Goal: Transaction & Acquisition: Purchase product/service

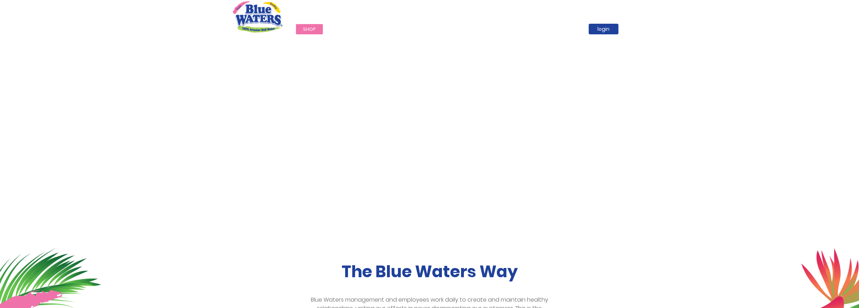
click at [304, 28] on span "Shop" at bounding box center [309, 29] width 13 height 7
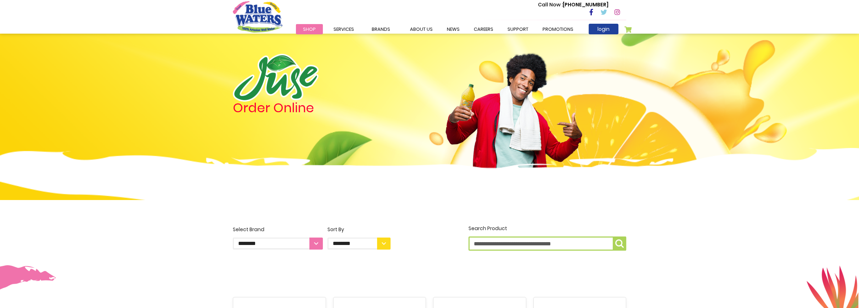
click at [502, 244] on input "Search Product" at bounding box center [547, 244] width 158 height 14
type input "*****"
click at [612, 237] on button "Search Product *****" at bounding box center [618, 244] width 13 height 14
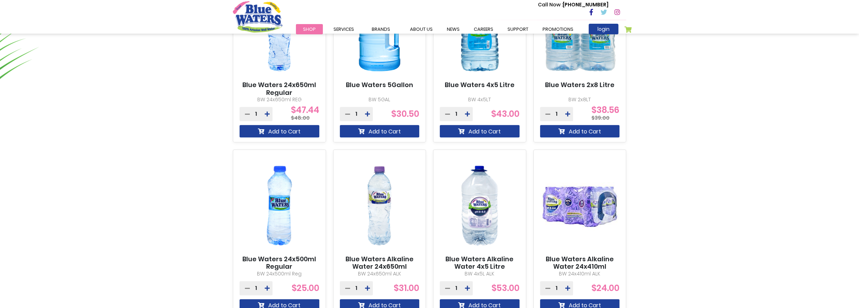
scroll to position [531, 0]
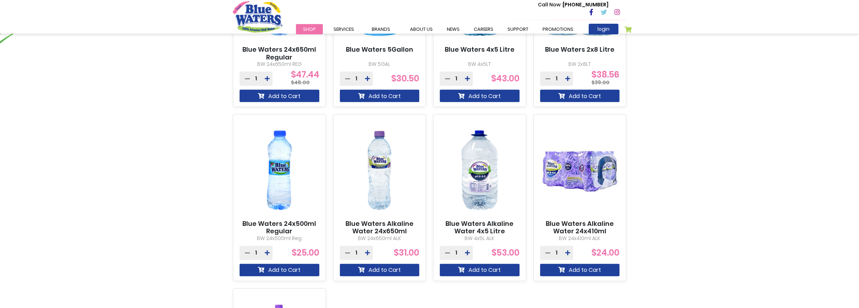
click at [263, 223] on link "Blue Waters 24x500ml Regular" at bounding box center [279, 227] width 80 height 15
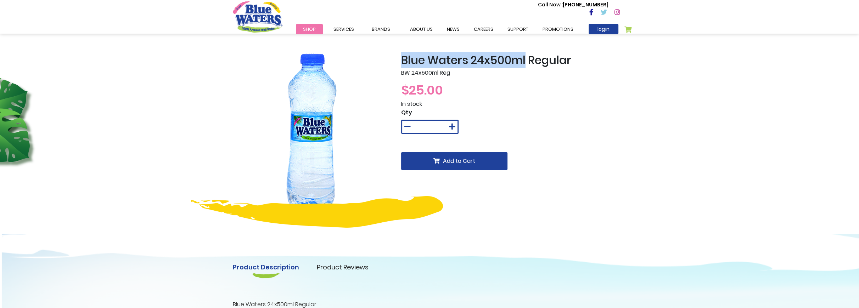
drag, startPoint x: 401, startPoint y: 56, endPoint x: 526, endPoint y: 65, distance: 125.4
click at [526, 65] on h2 "Blue Waters 24x500ml Regular" at bounding box center [513, 59] width 225 height 13
copy h2 "Blue Waters 24x500ml"
drag, startPoint x: 306, startPoint y: 111, endPoint x: 350, endPoint y: 94, distance: 47.8
click at [350, 94] on img at bounding box center [312, 132] width 158 height 158
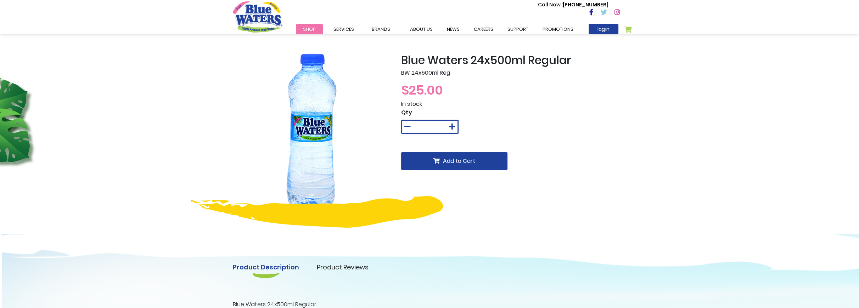
click at [790, 68] on div "Blue Waters 24x500ml Regular BW 24x500ml Reg $25.00 In stock Qty * Add to Cart …" at bounding box center [429, 225] width 859 height 382
